Goal: Check status: Check status

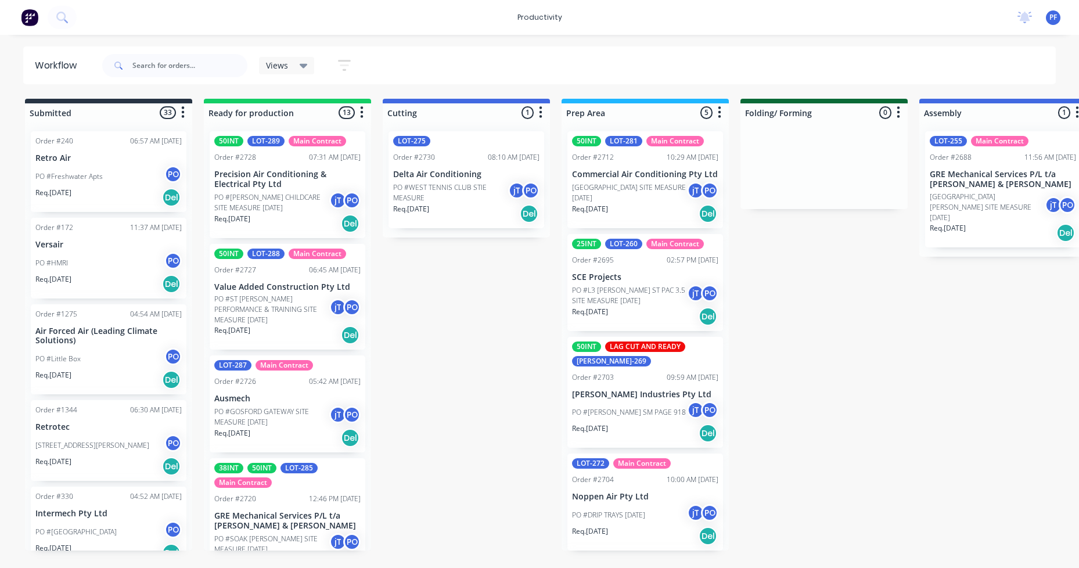
click at [469, 162] on div "Order #2730 08:10 AM [DATE]" at bounding box center [466, 157] width 146 height 10
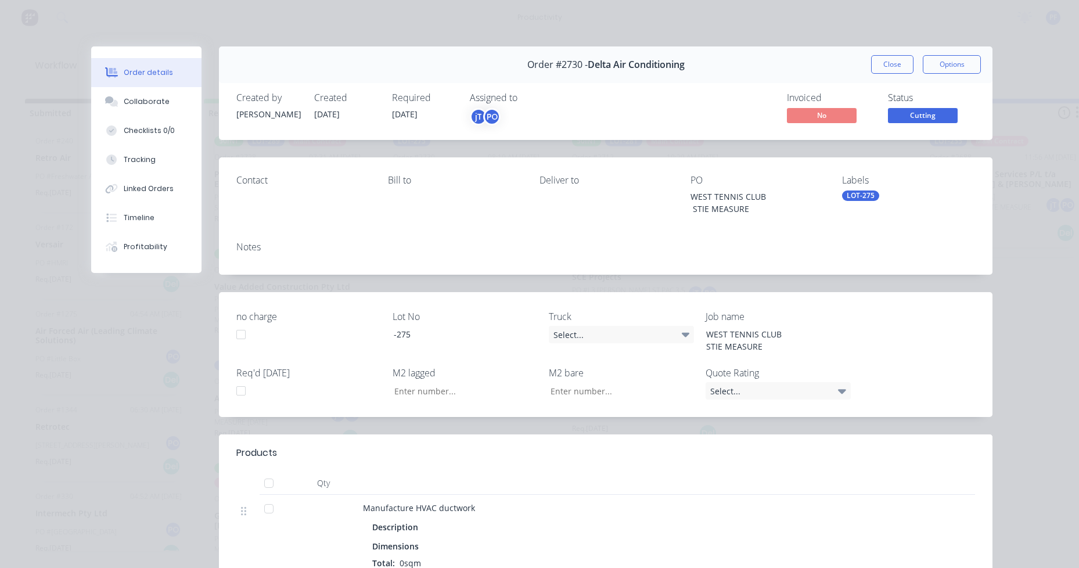
click at [877, 198] on div "LOT-275" at bounding box center [908, 196] width 133 height 10
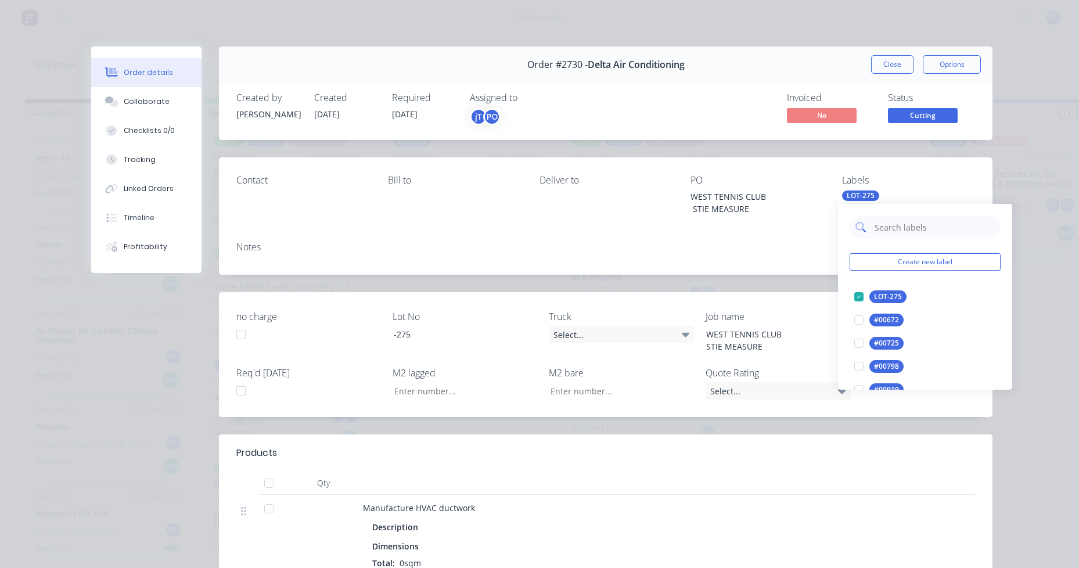
click at [905, 231] on input "text" at bounding box center [934, 227] width 121 height 23
type input "lag cut"
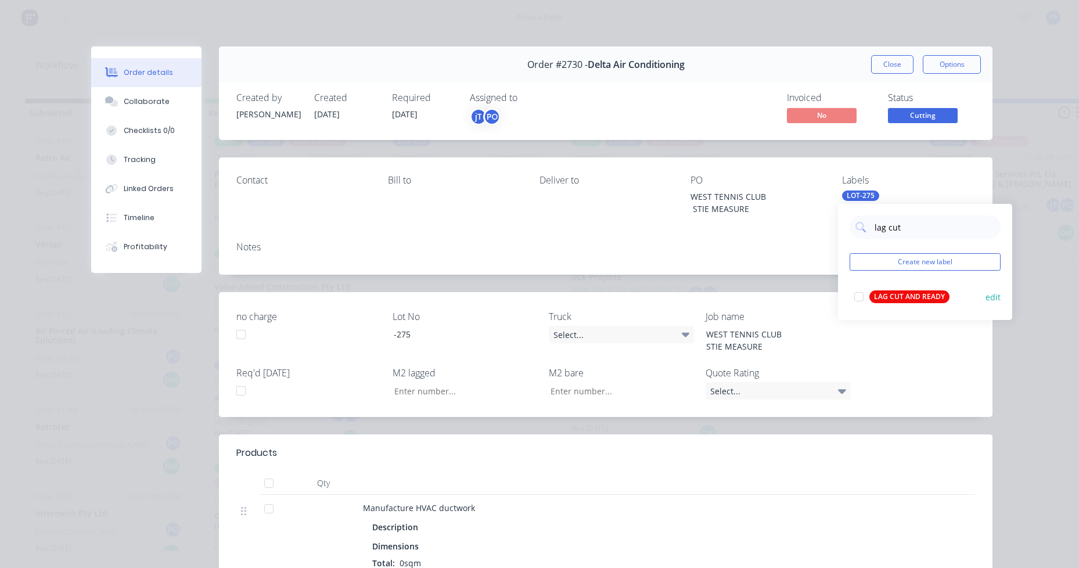
click at [902, 292] on div "LAG CUT AND READY" at bounding box center [910, 296] width 80 height 13
click at [918, 92] on div "Created by [PERSON_NAME] Created [DATE] Required [DATE] Assigned to jT PO Invoi…" at bounding box center [606, 109] width 774 height 62
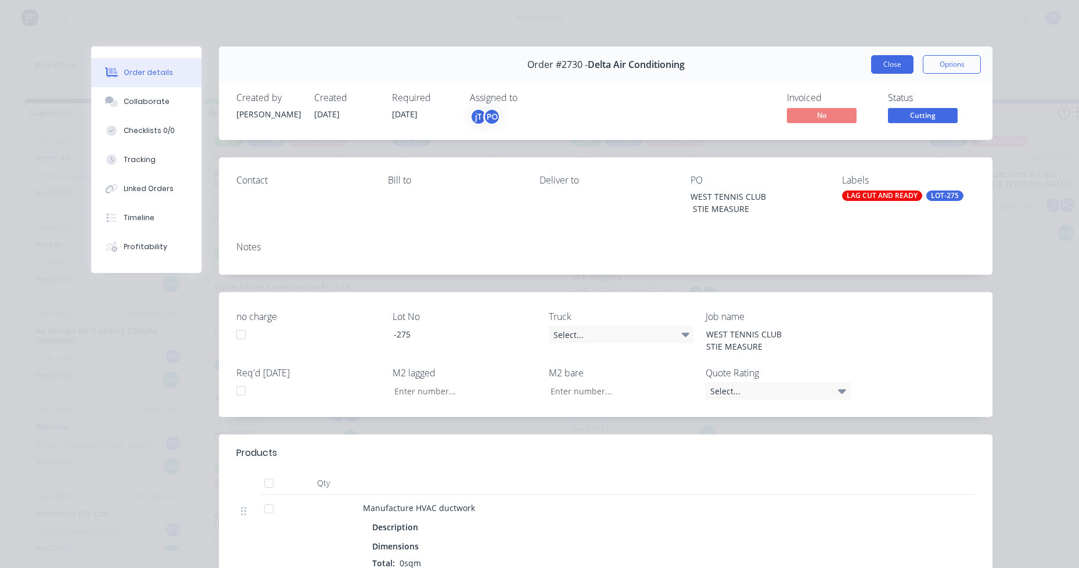
click at [884, 63] on button "Close" at bounding box center [892, 64] width 42 height 19
